Goal: Information Seeking & Learning: Learn about a topic

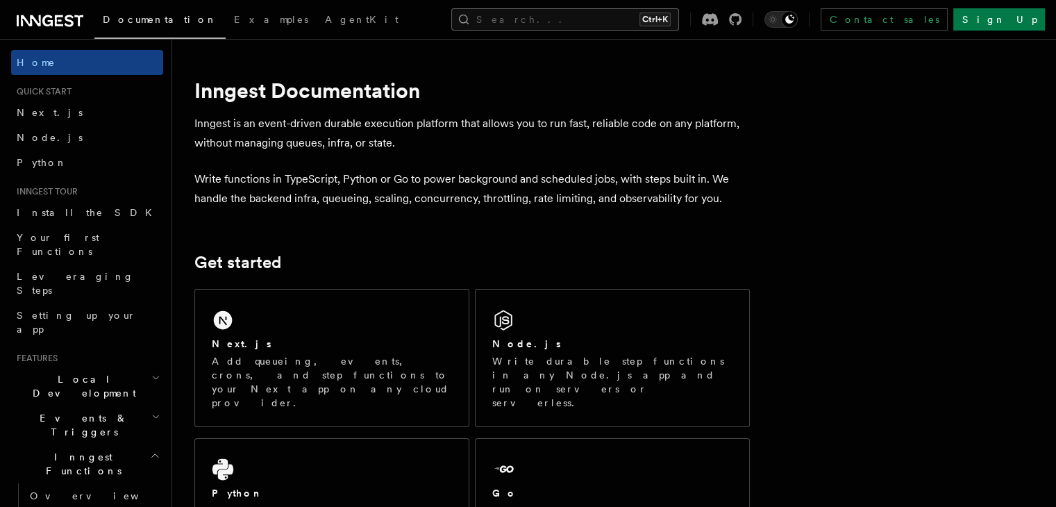
click at [652, 15] on button "Search... Ctrl+K" at bounding box center [565, 19] width 228 height 22
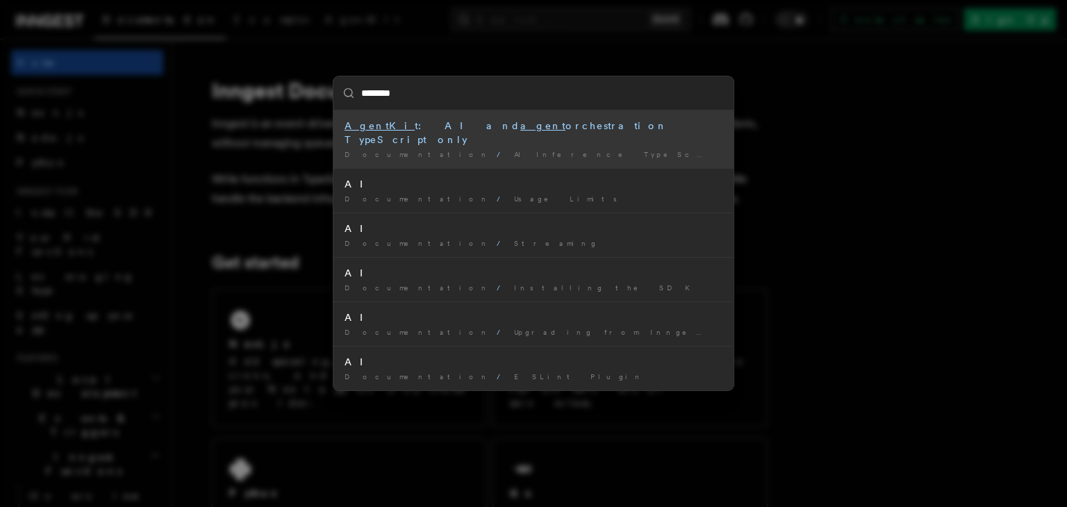
type input "*********"
click at [426, 117] on li "AgentKit : AI and agent orchestration TypeScript only Documentation / AI Infere…" at bounding box center [533, 139] width 400 height 58
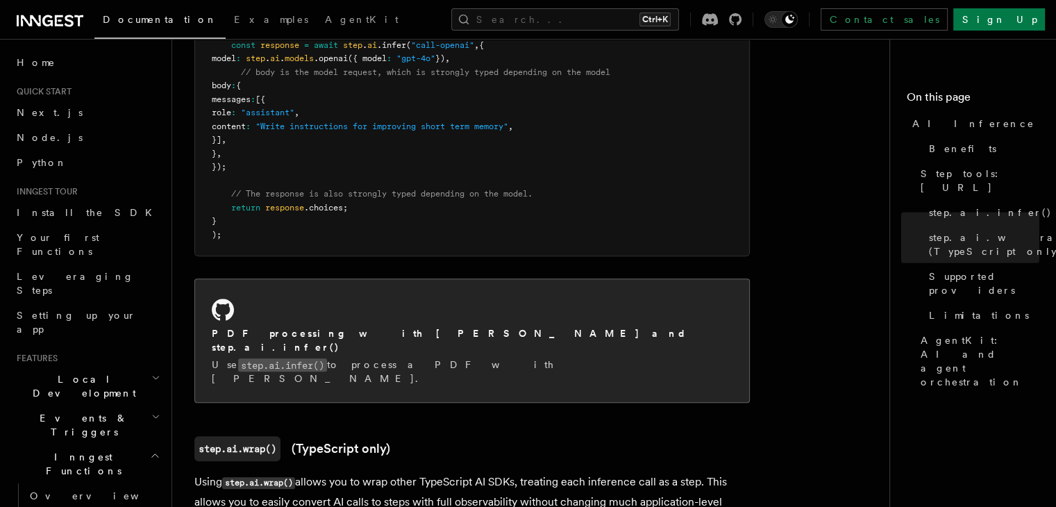
scroll to position [913, 0]
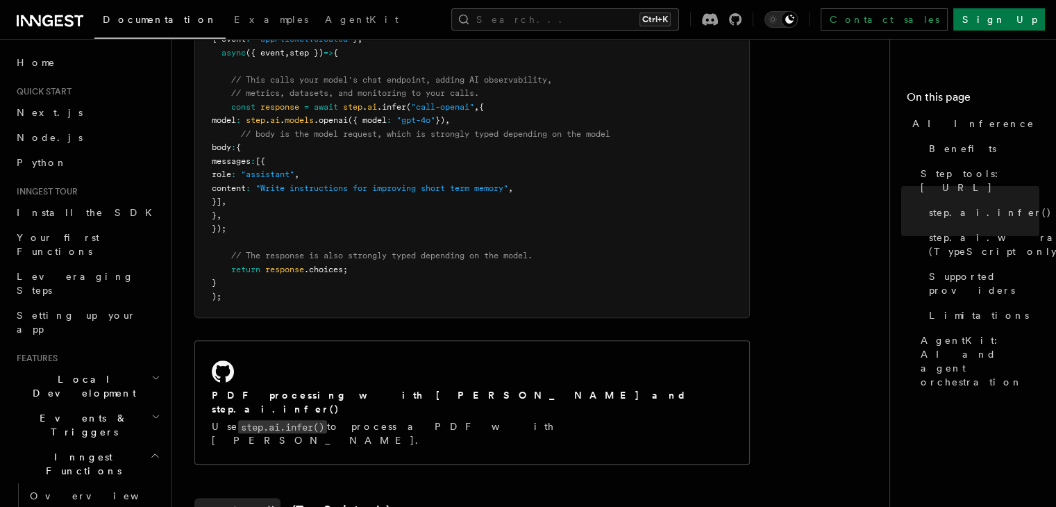
click at [68, 14] on icon at bounding box center [50, 20] width 67 height 17
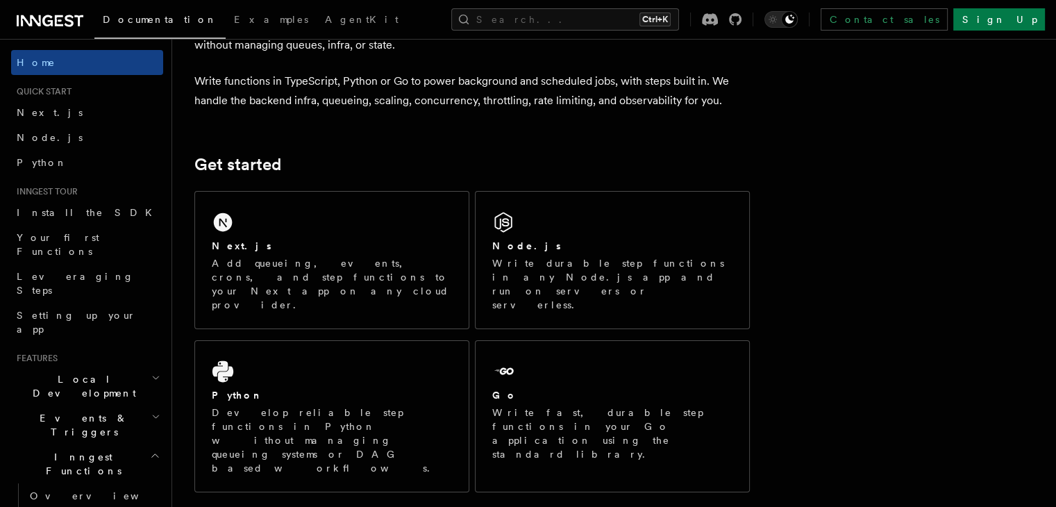
scroll to position [208, 0]
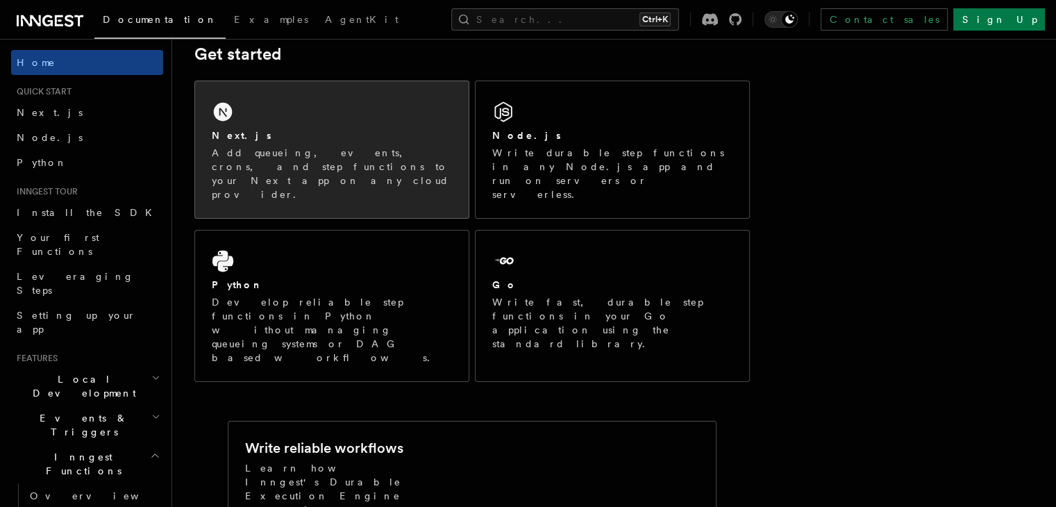
click at [372, 119] on div "Next.js Add queueing, events, crons, and step functions to your Next app on any…" at bounding box center [332, 149] width 274 height 137
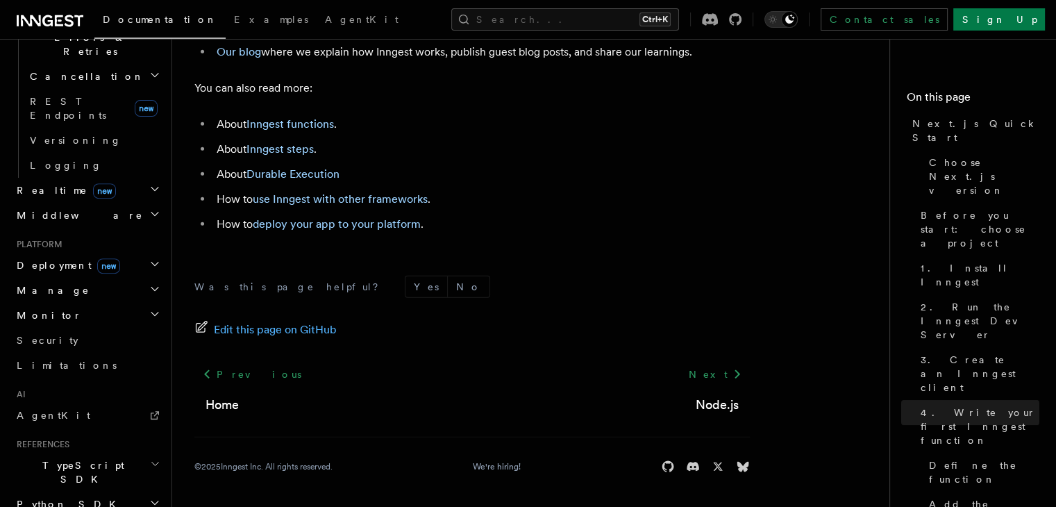
scroll to position [632, 0]
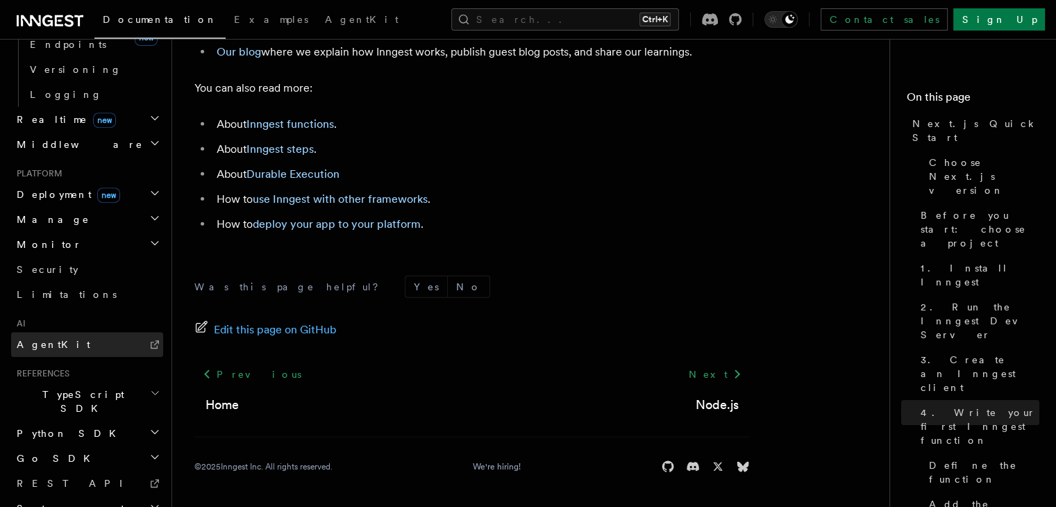
click at [67, 332] on link "AgentKit" at bounding box center [87, 344] width 152 height 25
